Goal: Task Accomplishment & Management: Manage account settings

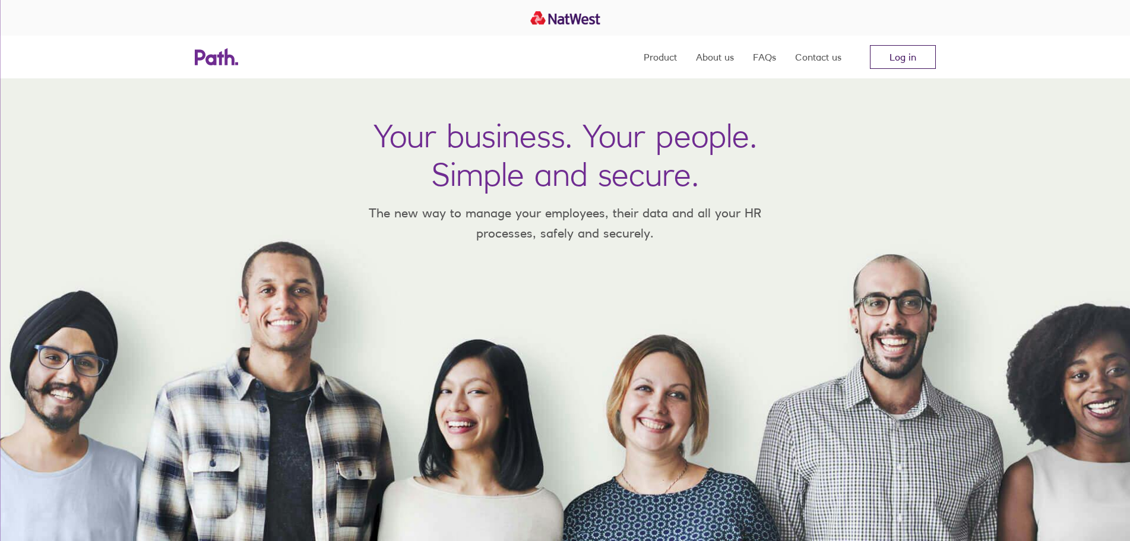
click at [887, 62] on link "Log in" at bounding box center [903, 57] width 66 height 24
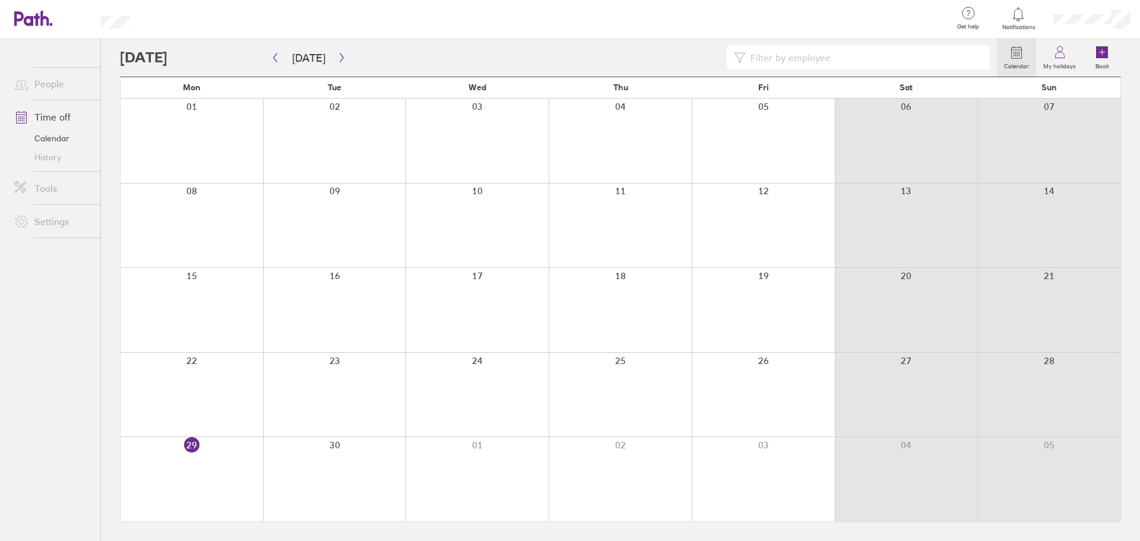
click at [336, 447] on div at bounding box center [334, 479] width 143 height 84
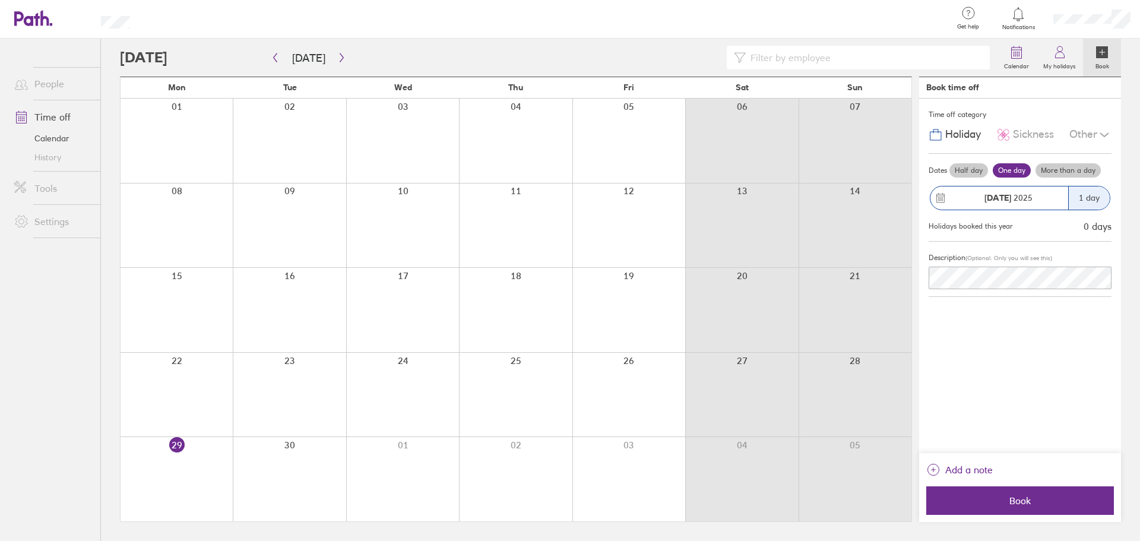
click at [970, 170] on label "Half day" at bounding box center [968, 170] width 39 height 14
click at [0, 0] on input "Half day" at bounding box center [0, 0] width 0 height 0
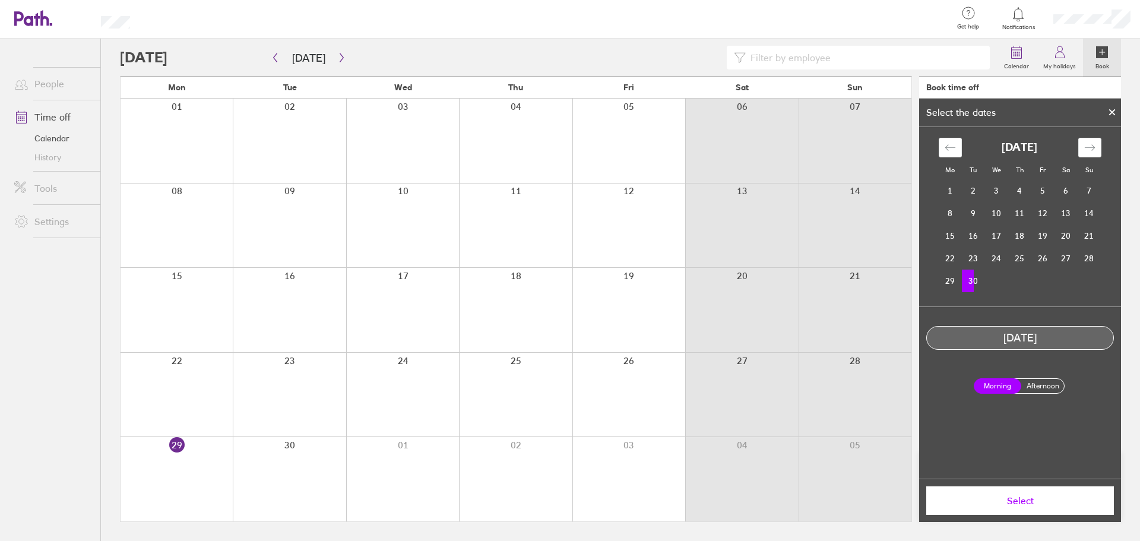
click at [968, 280] on td "30" at bounding box center [973, 280] width 23 height 23
click at [1041, 499] on span "Select" at bounding box center [1019, 500] width 171 height 11
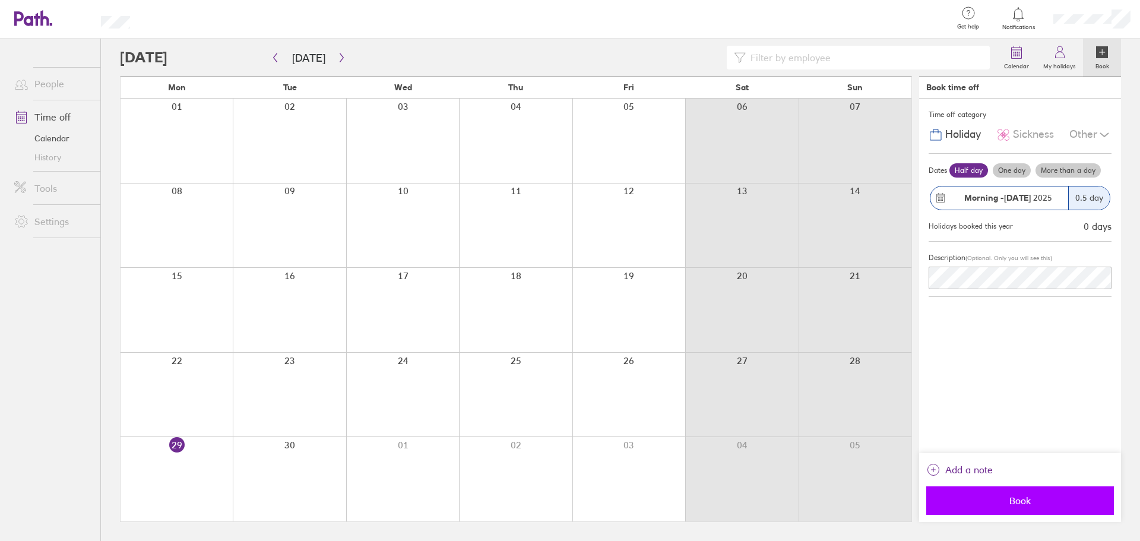
click at [1022, 503] on span "Book" at bounding box center [1019, 500] width 171 height 11
